Goal: Task Accomplishment & Management: Use online tool/utility

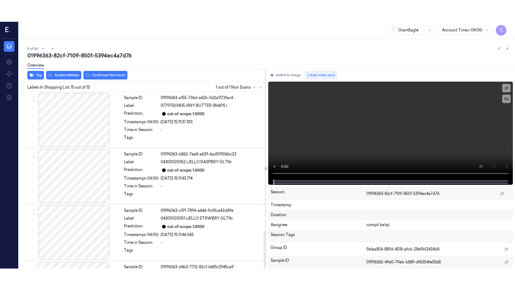
scroll to position [671, 0]
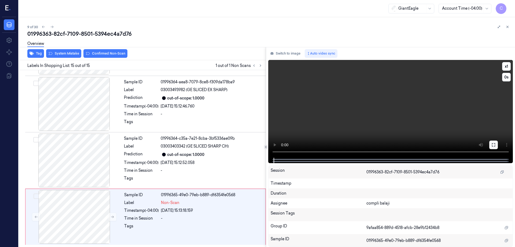
click at [494, 145] on icon at bounding box center [494, 145] width 4 height 4
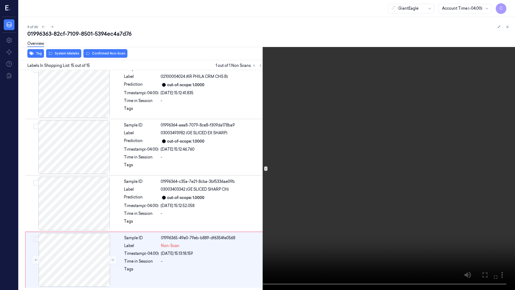
click at [0, 0] on icon at bounding box center [0, 0] width 0 height 0
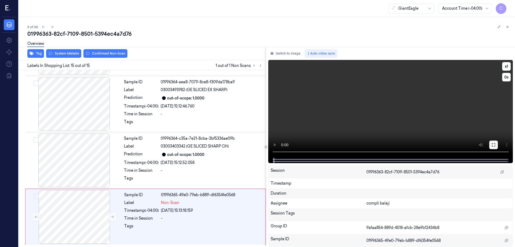
click at [495, 145] on icon at bounding box center [494, 145] width 4 height 4
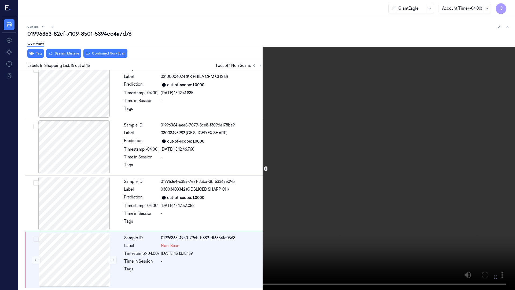
drag, startPoint x: 495, startPoint y: 276, endPoint x: 495, endPoint y: 243, distance: 32.5
click at [0, 0] on icon at bounding box center [0, 0] width 0 height 0
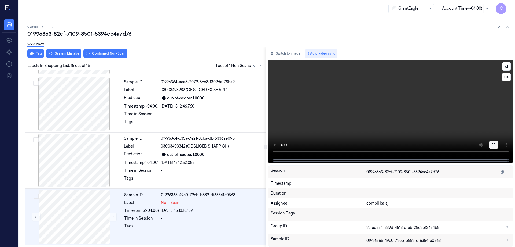
click at [495, 145] on icon at bounding box center [494, 145] width 4 height 4
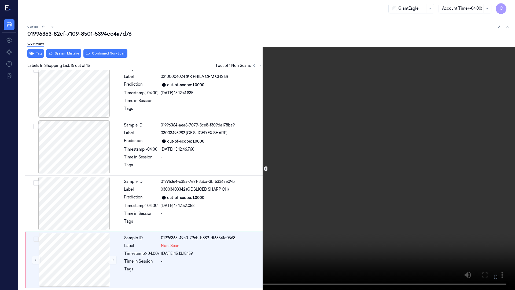
click at [0, 0] on button at bounding box center [0, 0] width 0 height 0
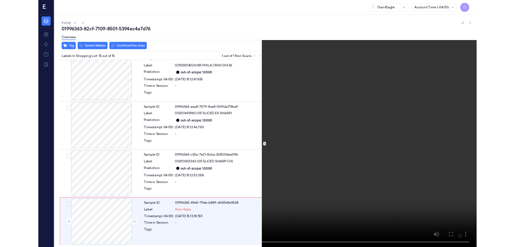
scroll to position [671, 0]
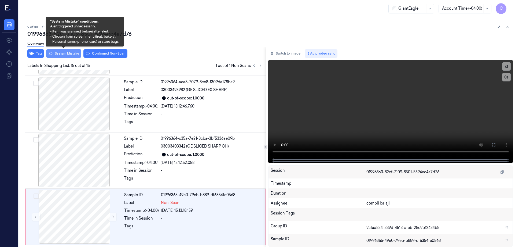
click at [70, 54] on button "System Mistake" at bounding box center [63, 53] width 35 height 9
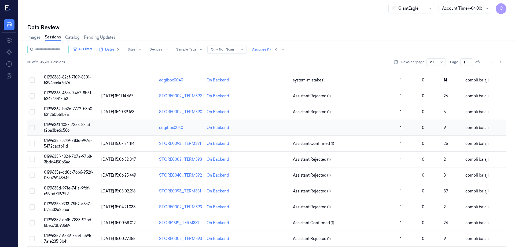
scroll to position [107, 0]
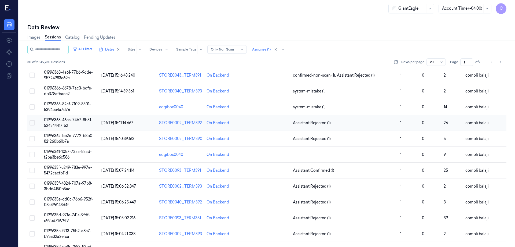
click at [75, 120] on span "01996363-46ca-74b7-8b51-524344417f52" at bounding box center [68, 122] width 49 height 10
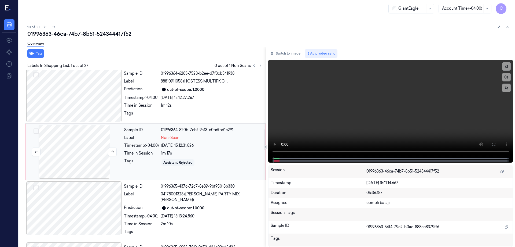
click at [90, 158] on div at bounding box center [75, 152] width 96 height 54
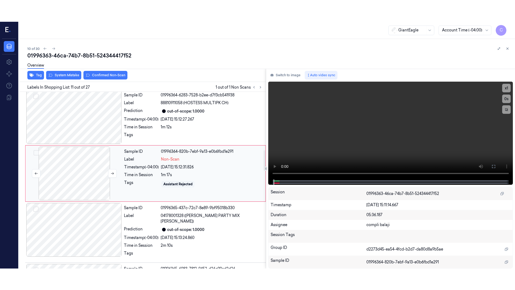
scroll to position [503, 0]
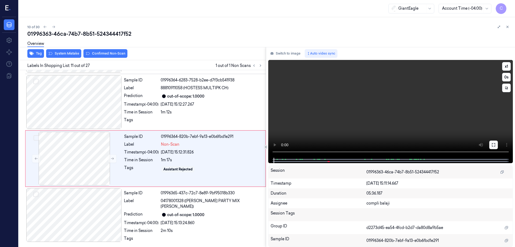
click at [496, 144] on button at bounding box center [494, 144] width 9 height 9
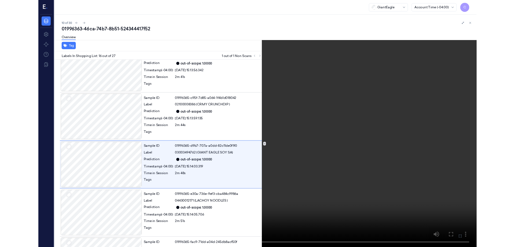
scroll to position [764, 0]
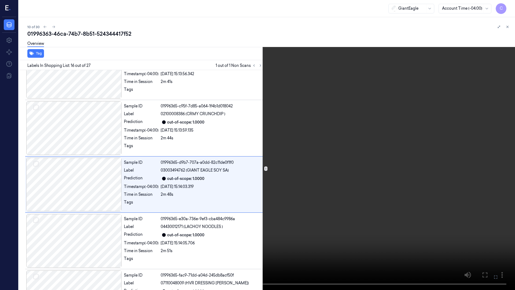
click at [0, 0] on icon at bounding box center [0, 0] width 0 height 0
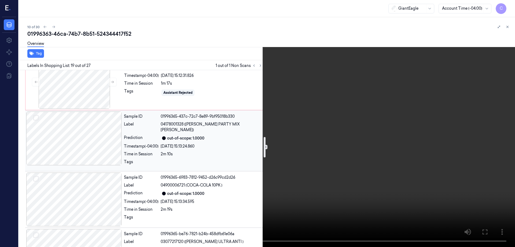
scroll to position [499, 0]
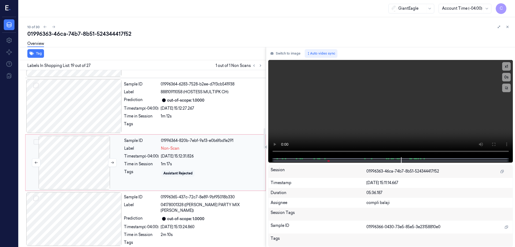
click at [81, 153] on div at bounding box center [75, 163] width 96 height 54
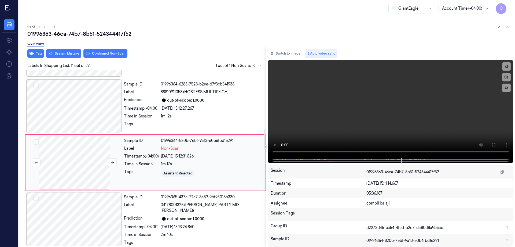
scroll to position [503, 0]
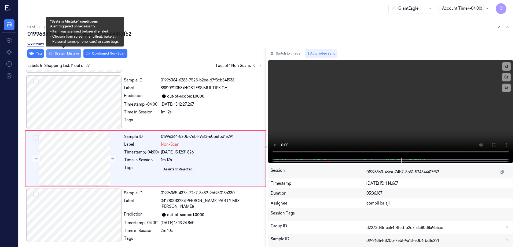
click at [65, 54] on button "System Mistake" at bounding box center [63, 53] width 35 height 9
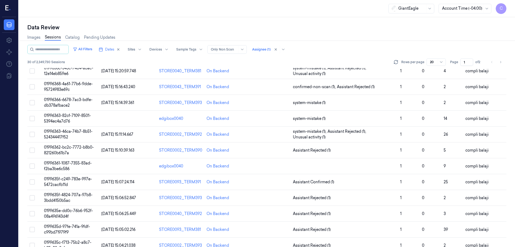
scroll to position [107, 0]
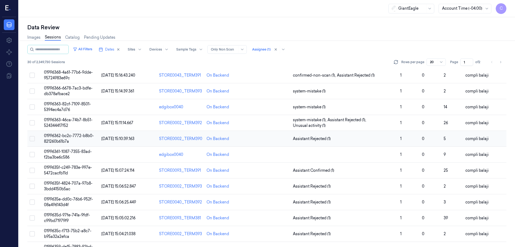
click at [72, 136] on span "01996362-bc2c-7772-b8b0-821260b61b7a" at bounding box center [69, 138] width 50 height 10
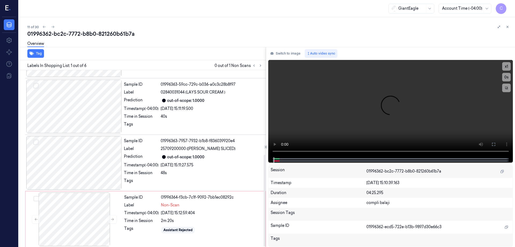
scroll to position [163, 0]
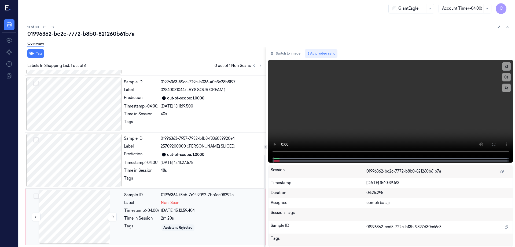
click at [69, 218] on div at bounding box center [75, 217] width 96 height 54
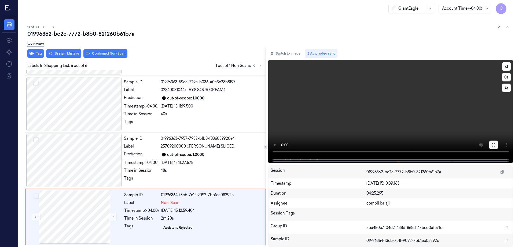
click at [493, 147] on button at bounding box center [494, 144] width 9 height 9
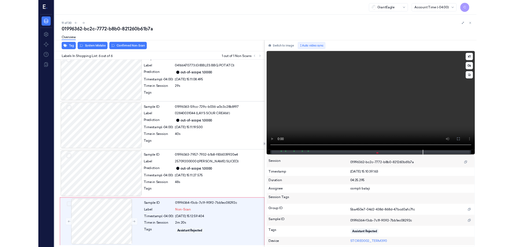
scroll to position [120, 0]
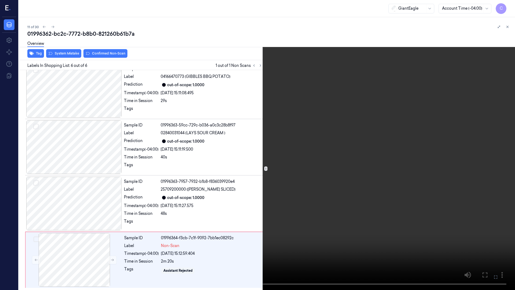
click at [0, 0] on icon at bounding box center [0, 0] width 0 height 0
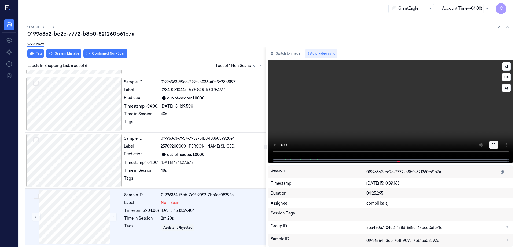
click at [495, 146] on icon at bounding box center [494, 145] width 4 height 4
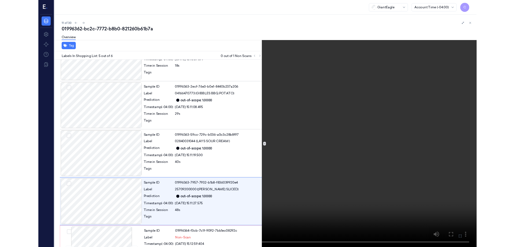
scroll to position [120, 0]
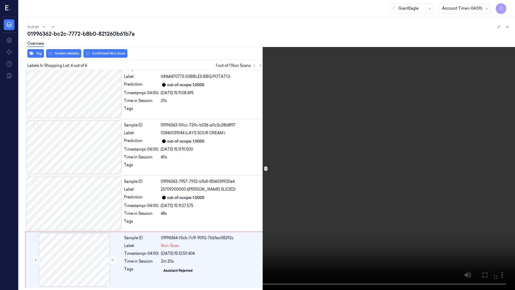
click at [0, 0] on icon at bounding box center [0, 0] width 0 height 0
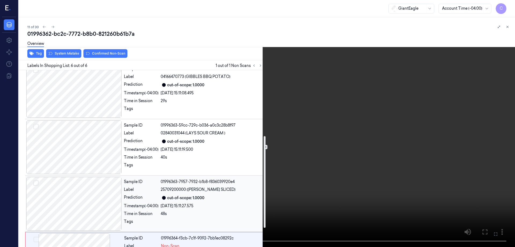
scroll to position [163, 0]
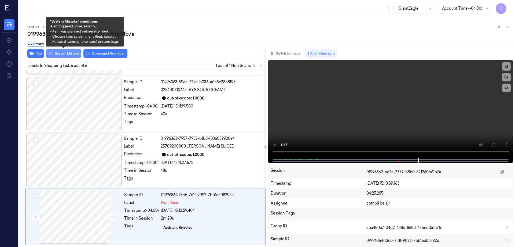
click at [62, 55] on button "System Mistake" at bounding box center [63, 53] width 35 height 9
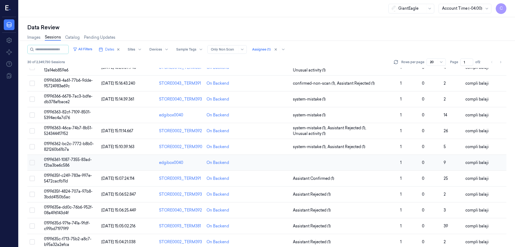
scroll to position [107, 0]
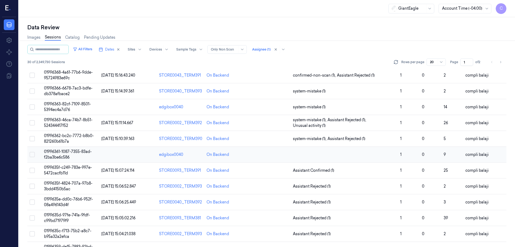
click at [75, 152] on span "01996361-1087-7355-83ad-f2ba3be6c586" at bounding box center [68, 154] width 48 height 10
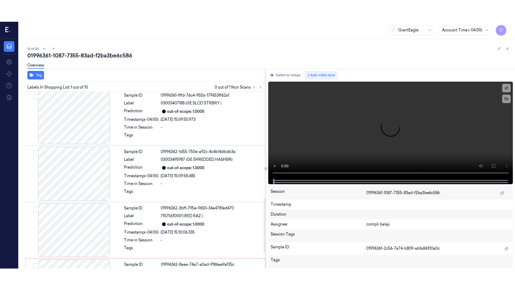
scroll to position [389, 0]
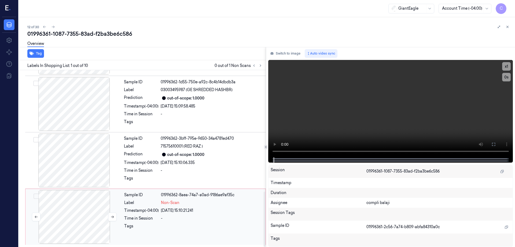
click at [83, 217] on div at bounding box center [75, 217] width 96 height 54
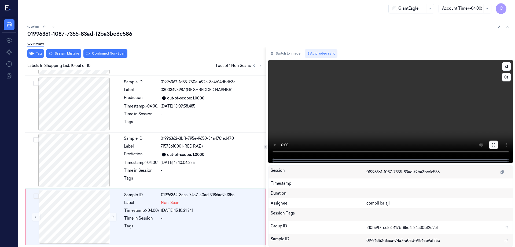
click at [491, 144] on button at bounding box center [494, 144] width 9 height 9
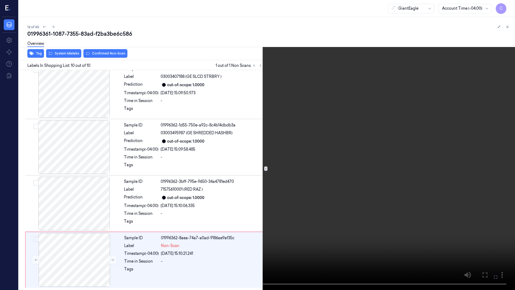
click at [0, 0] on icon at bounding box center [0, 0] width 0 height 0
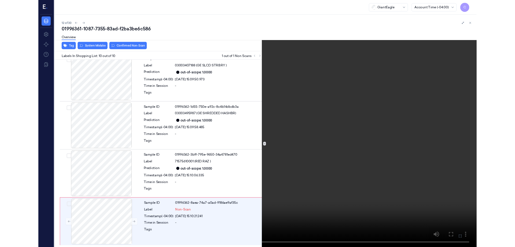
scroll to position [389, 0]
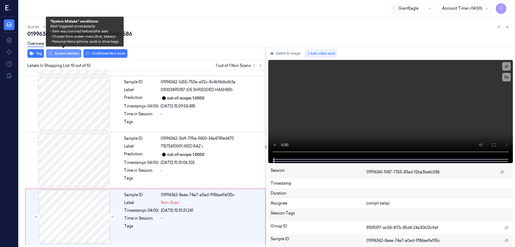
click at [67, 54] on button "System Mistake" at bounding box center [63, 53] width 35 height 9
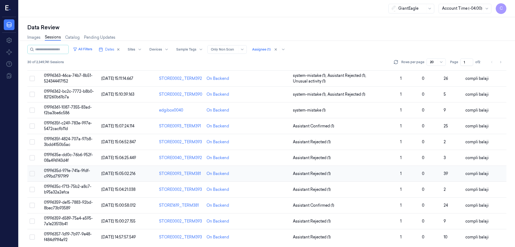
scroll to position [154, 0]
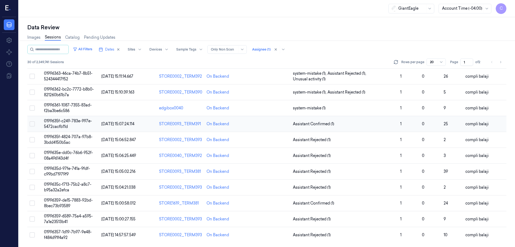
click at [63, 121] on span "0199635f-c249-783e-997e-5472cacfb11d" at bounding box center [68, 123] width 48 height 10
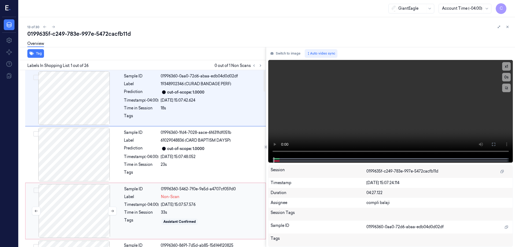
click at [79, 215] on div at bounding box center [75, 211] width 96 height 54
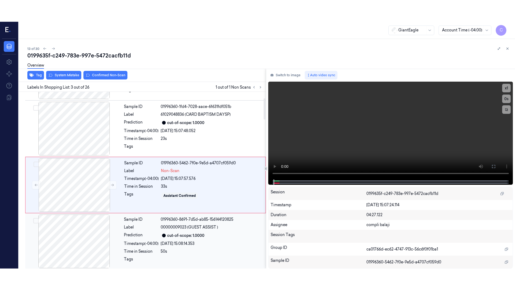
scroll to position [52, 0]
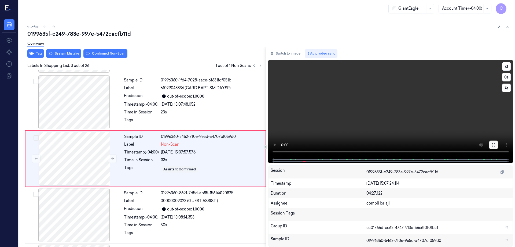
click at [496, 145] on button at bounding box center [494, 144] width 9 height 9
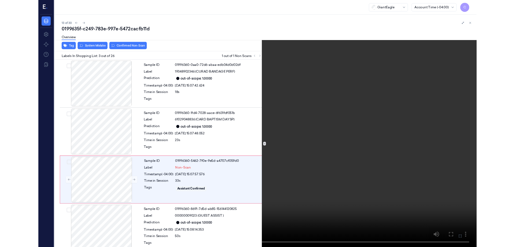
scroll to position [31, 0]
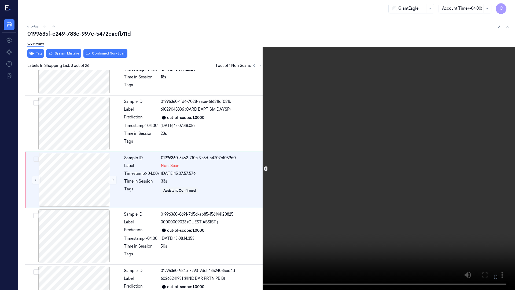
click at [0, 0] on icon at bounding box center [0, 0] width 0 height 0
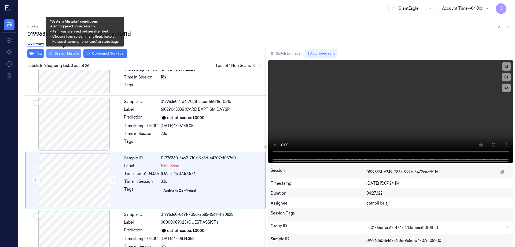
click at [68, 55] on button "System Mistake" at bounding box center [63, 53] width 35 height 9
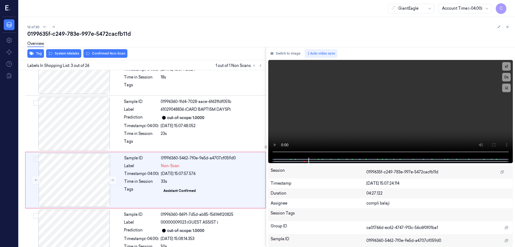
scroll to position [52, 0]
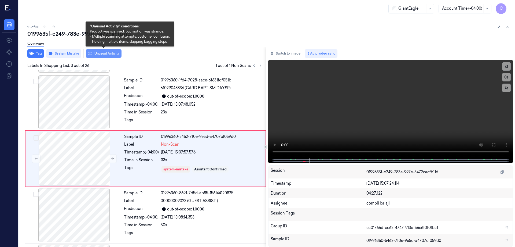
click at [112, 54] on button "Unusual Activity" at bounding box center [104, 53] width 36 height 9
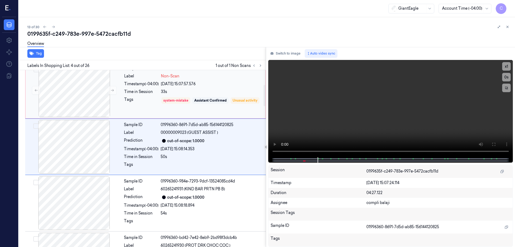
scroll to position [109, 0]
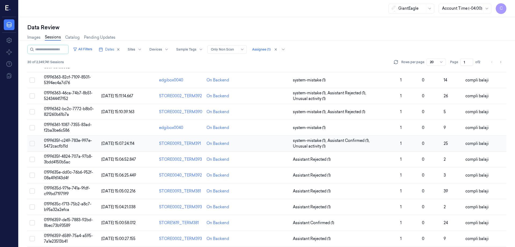
scroll to position [154, 0]
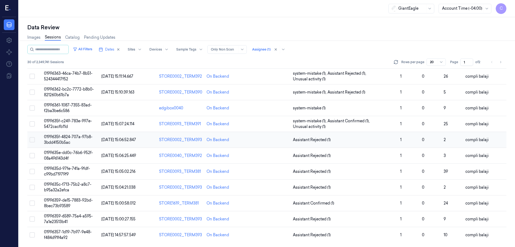
click at [68, 137] on span "0199635f-4824-707a-97b8-3bdd4150b5ac" at bounding box center [68, 139] width 49 height 10
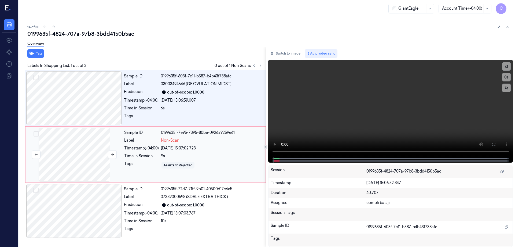
click at [78, 154] on div at bounding box center [75, 155] width 96 height 54
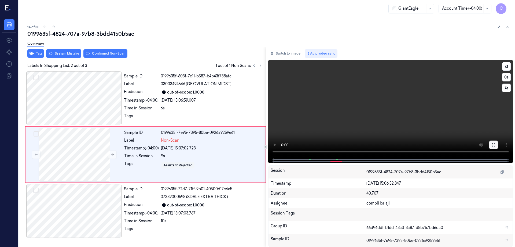
click at [493, 146] on icon at bounding box center [493, 144] width 3 height 3
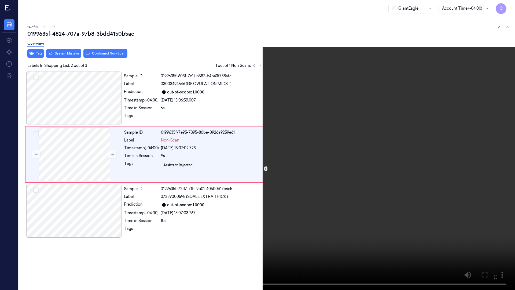
click at [0, 0] on icon at bounding box center [0, 0] width 0 height 0
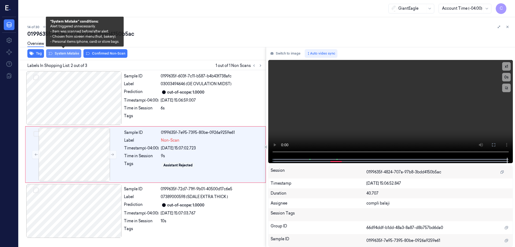
click at [66, 53] on button "System Mistake" at bounding box center [63, 53] width 35 height 9
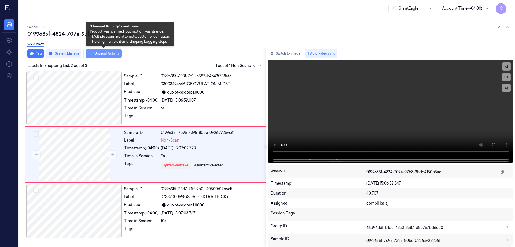
click at [114, 54] on button "Unusual Activity" at bounding box center [104, 53] width 36 height 9
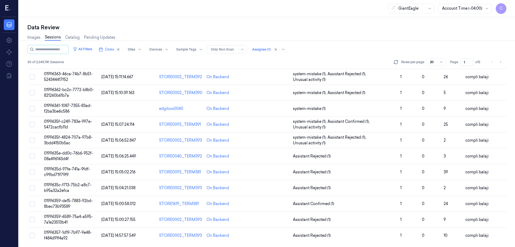
scroll to position [154, 0]
click at [76, 153] on span "0199635e-dd0c-76b6-952f-08a496143d4f" at bounding box center [68, 155] width 49 height 10
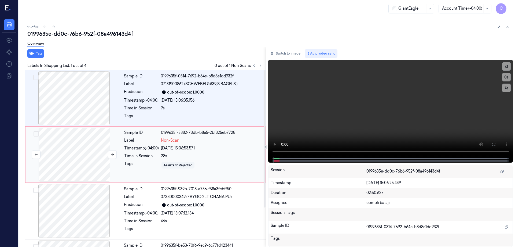
click at [67, 162] on div at bounding box center [75, 155] width 96 height 54
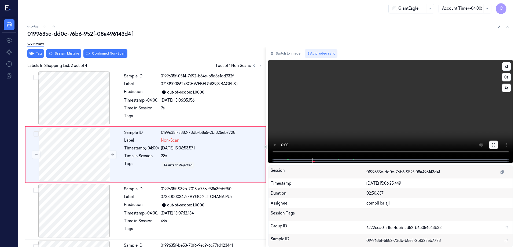
click at [494, 144] on icon at bounding box center [494, 145] width 4 height 4
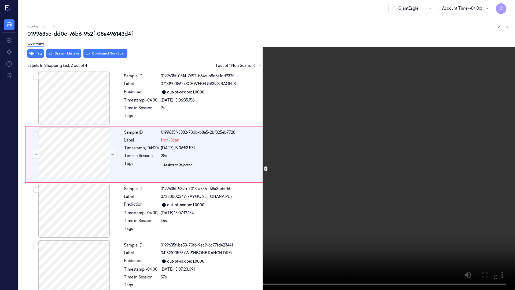
click at [0, 0] on icon at bounding box center [0, 0] width 0 height 0
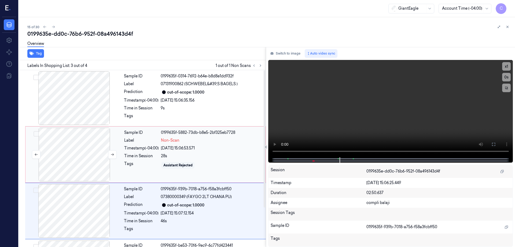
click at [82, 156] on div at bounding box center [75, 155] width 96 height 54
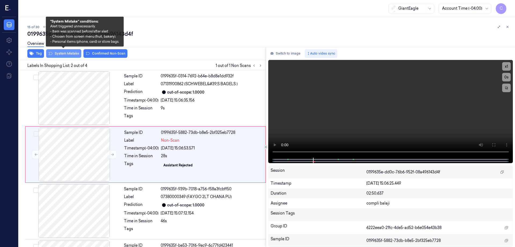
click at [69, 55] on button "System Mistake" at bounding box center [63, 53] width 35 height 9
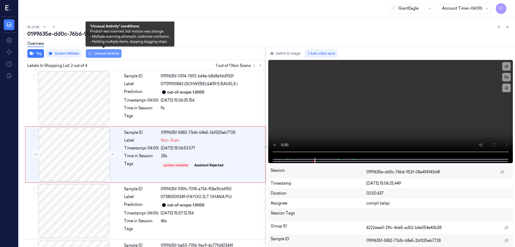
click at [116, 54] on button "Unusual Activity" at bounding box center [104, 53] width 36 height 9
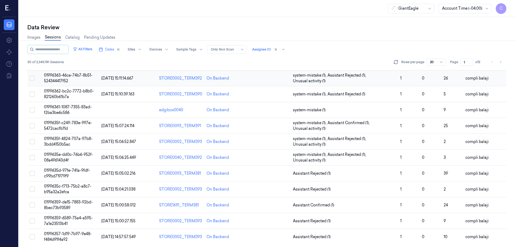
scroll to position [154, 0]
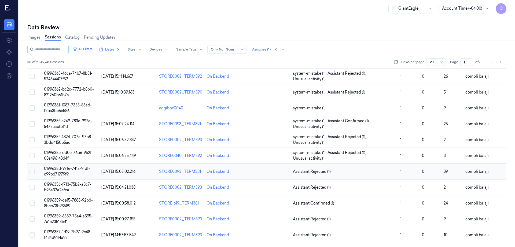
click at [79, 167] on span "0199635d-97fe-741a-9fdf-c99bd71979f9" at bounding box center [67, 171] width 46 height 10
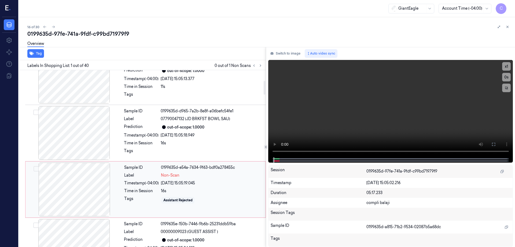
click at [86, 188] on div at bounding box center [75, 189] width 96 height 54
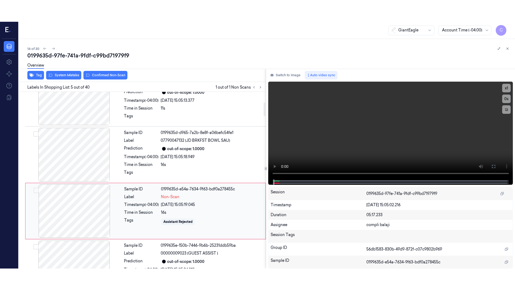
scroll to position [165, 0]
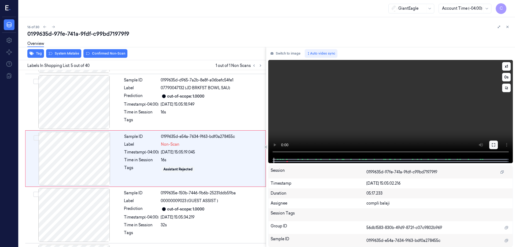
click at [492, 145] on icon at bounding box center [494, 145] width 4 height 4
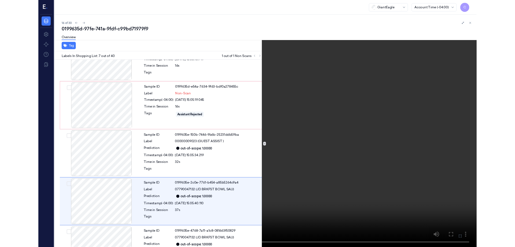
scroll to position [256, 0]
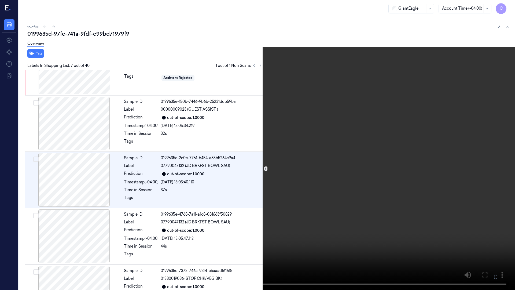
click at [0, 0] on icon at bounding box center [0, 0] width 0 height 0
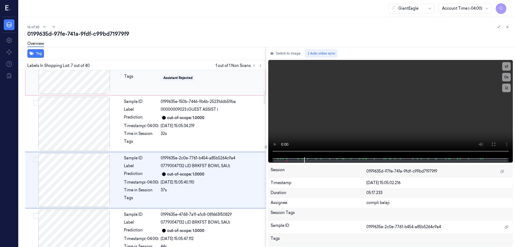
click at [85, 85] on div at bounding box center [75, 67] width 96 height 54
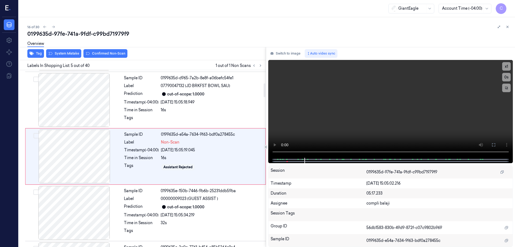
scroll to position [165, 0]
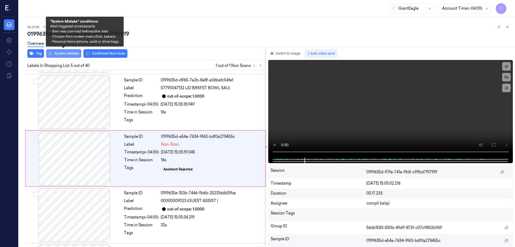
click at [67, 54] on button "System Mistake" at bounding box center [63, 53] width 35 height 9
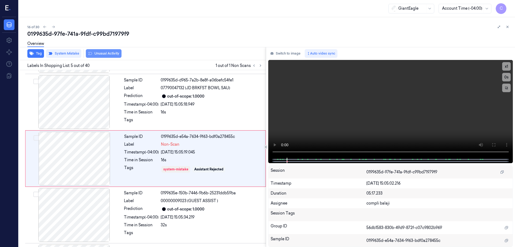
click at [114, 54] on button "Unusual Activity" at bounding box center [104, 53] width 36 height 9
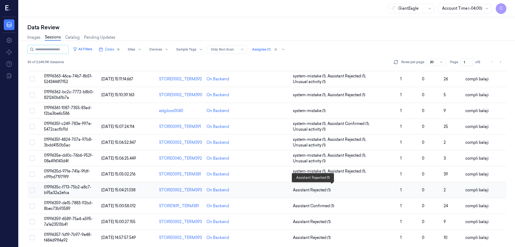
scroll to position [154, 0]
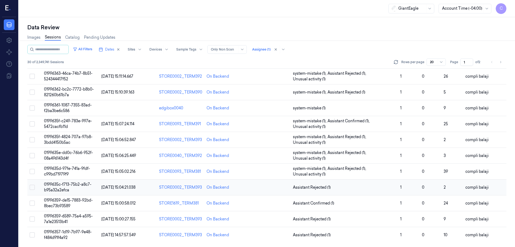
click at [78, 185] on span "0199635c-f713-75b2-a8c7-b95a32a2efca" at bounding box center [68, 187] width 48 height 10
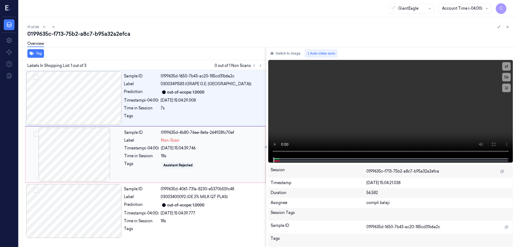
click at [85, 155] on div at bounding box center [75, 155] width 96 height 54
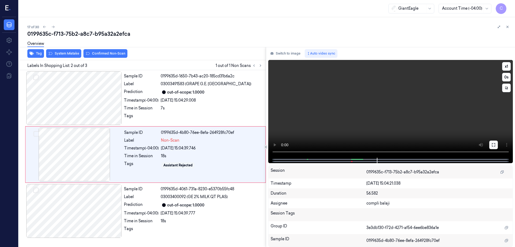
click at [494, 145] on icon at bounding box center [494, 145] width 4 height 4
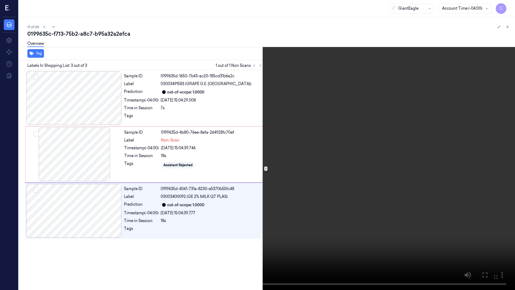
click at [0, 0] on icon at bounding box center [0, 0] width 0 height 0
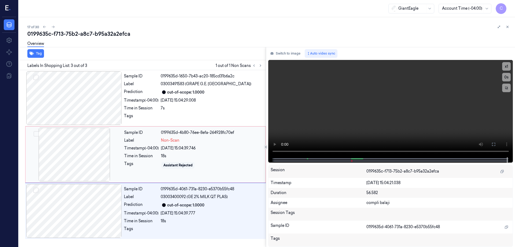
click at [87, 163] on div at bounding box center [75, 155] width 96 height 54
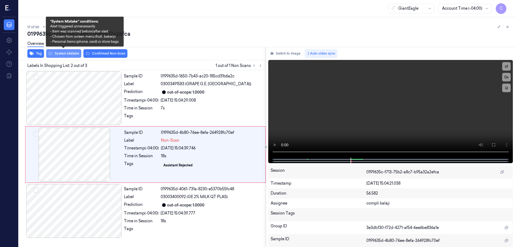
click at [63, 53] on button "System Mistake" at bounding box center [63, 53] width 35 height 9
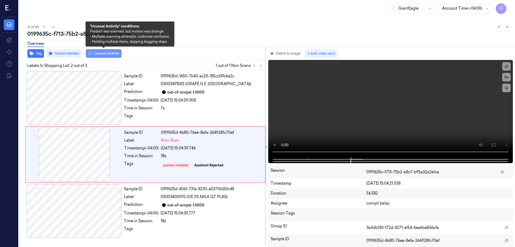
click at [107, 53] on button "Unusual Activity" at bounding box center [104, 53] width 36 height 9
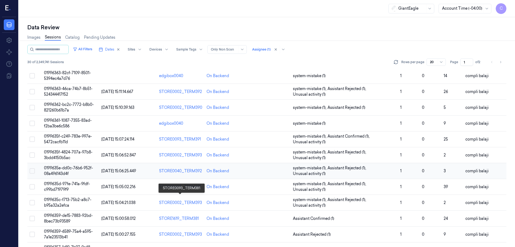
scroll to position [154, 0]
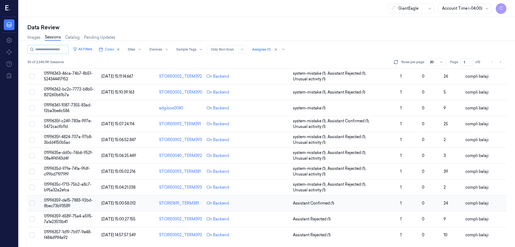
click at [70, 201] on span "01996359-de15-7883-92bd-8bec73b93589" at bounding box center [68, 203] width 49 height 10
